Goal: Information Seeking & Learning: Learn about a topic

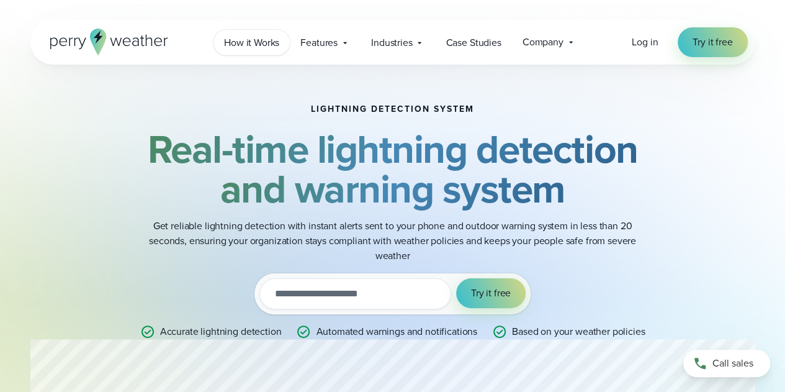
click at [255, 35] on span "How it Works" at bounding box center [251, 42] width 55 height 15
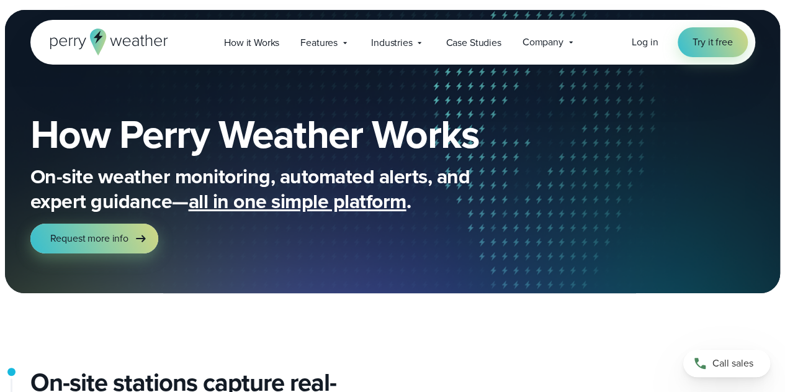
click at [127, 38] on icon at bounding box center [126, 42] width 8 height 9
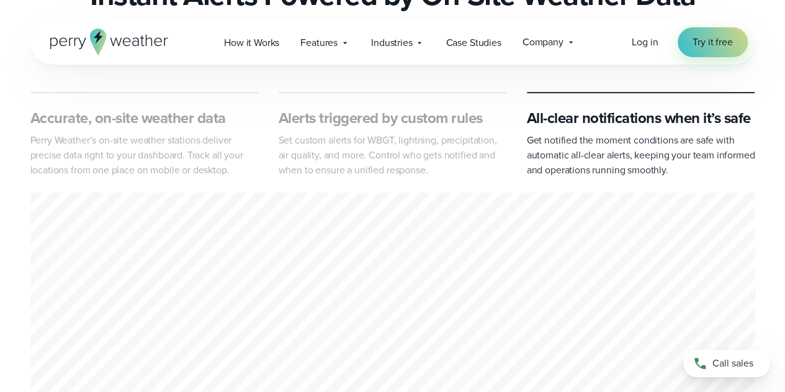
scroll to position [594, 0]
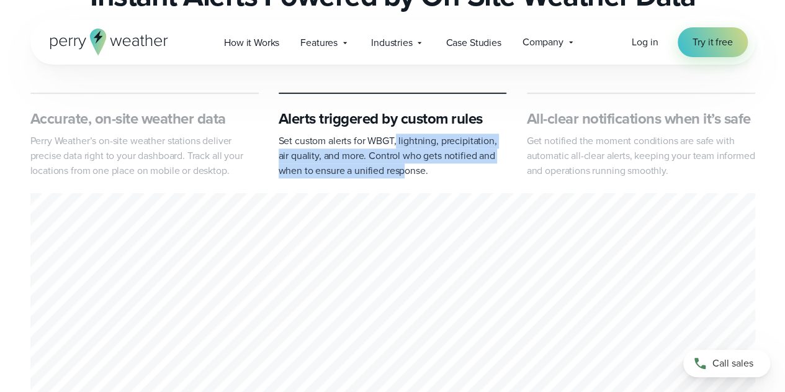
drag, startPoint x: 404, startPoint y: 171, endPoint x: 397, endPoint y: 145, distance: 27.0
click at [397, 145] on p "Set custom alerts for WBGT, lightning, precipitation, air quality, and more. Co…" at bounding box center [393, 156] width 229 height 45
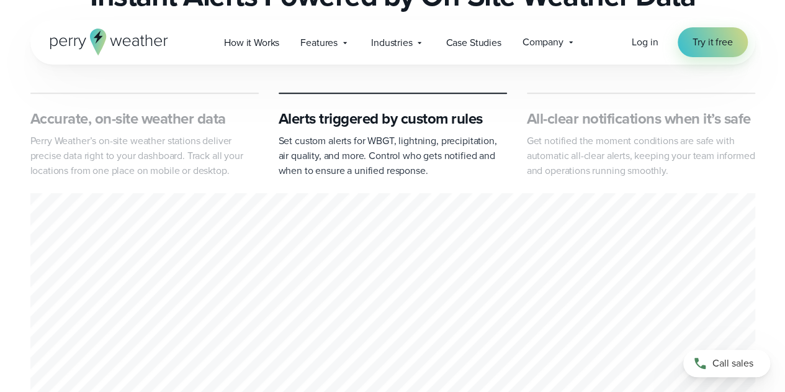
click at [397, 145] on p "Set custom alerts for WBGT, lightning, precipitation, air quality, and more. Co…" at bounding box center [393, 156] width 229 height 45
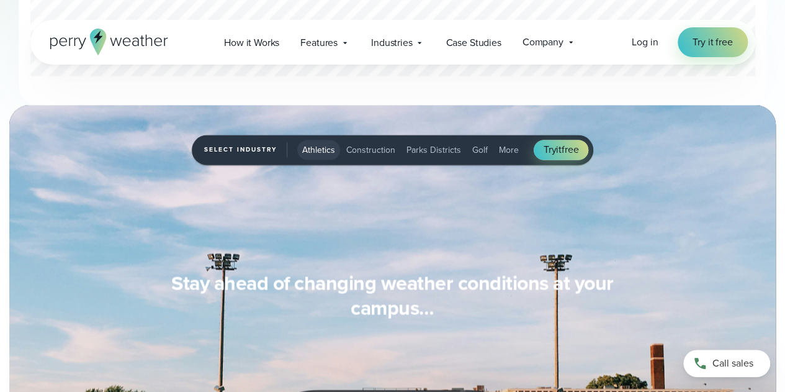
scroll to position [1040, 0]
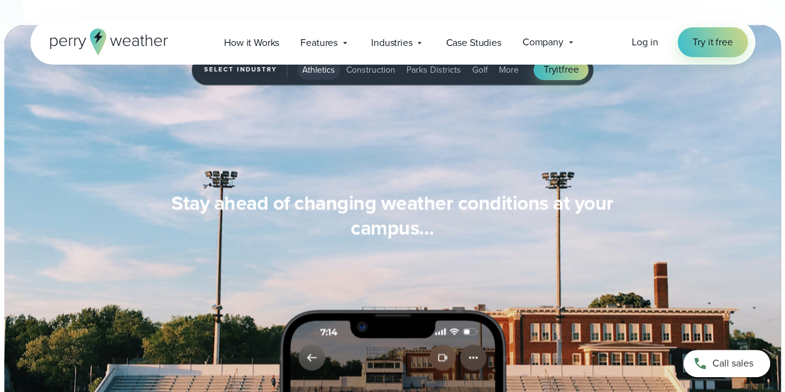
click at [425, 72] on span "Parks Districts" at bounding box center [434, 69] width 55 height 13
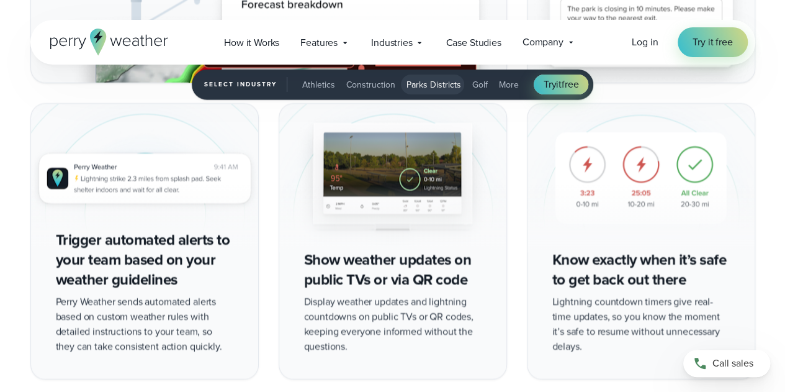
scroll to position [2176, 0]
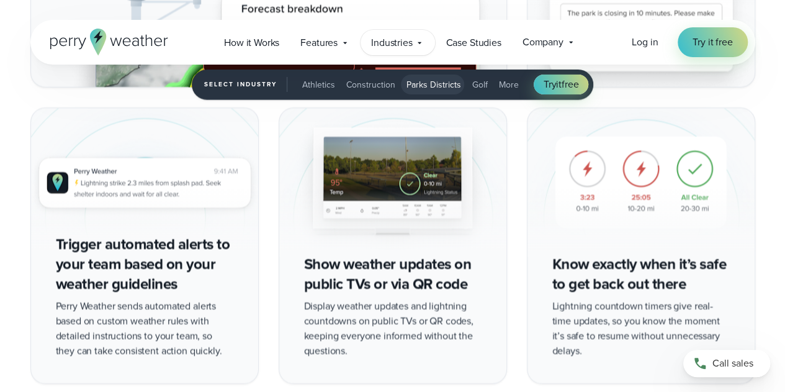
click at [396, 36] on span "Industries" at bounding box center [391, 42] width 41 height 15
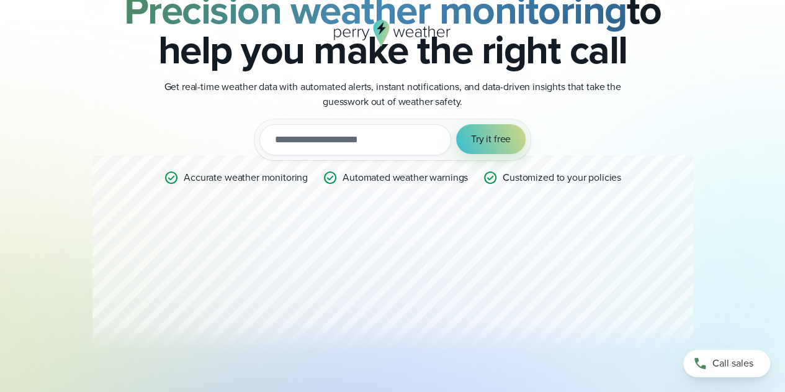
scroll to position [115, 0]
click at [537, 182] on p "Customized to your policies" at bounding box center [562, 177] width 119 height 15
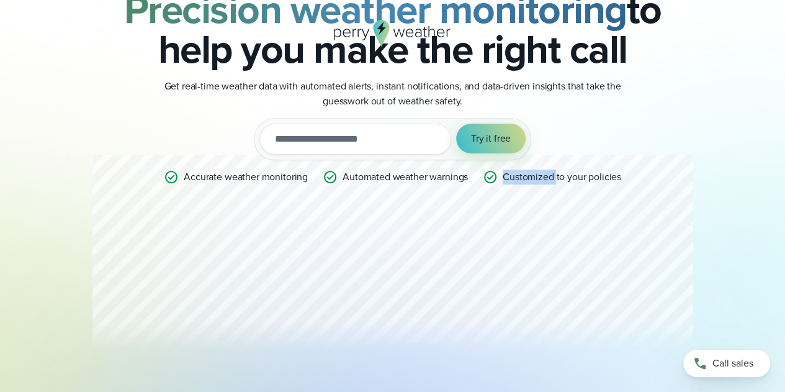
click at [537, 182] on p "Customized to your policies" at bounding box center [562, 177] width 119 height 15
